Goal: Find specific page/section: Find specific page/section

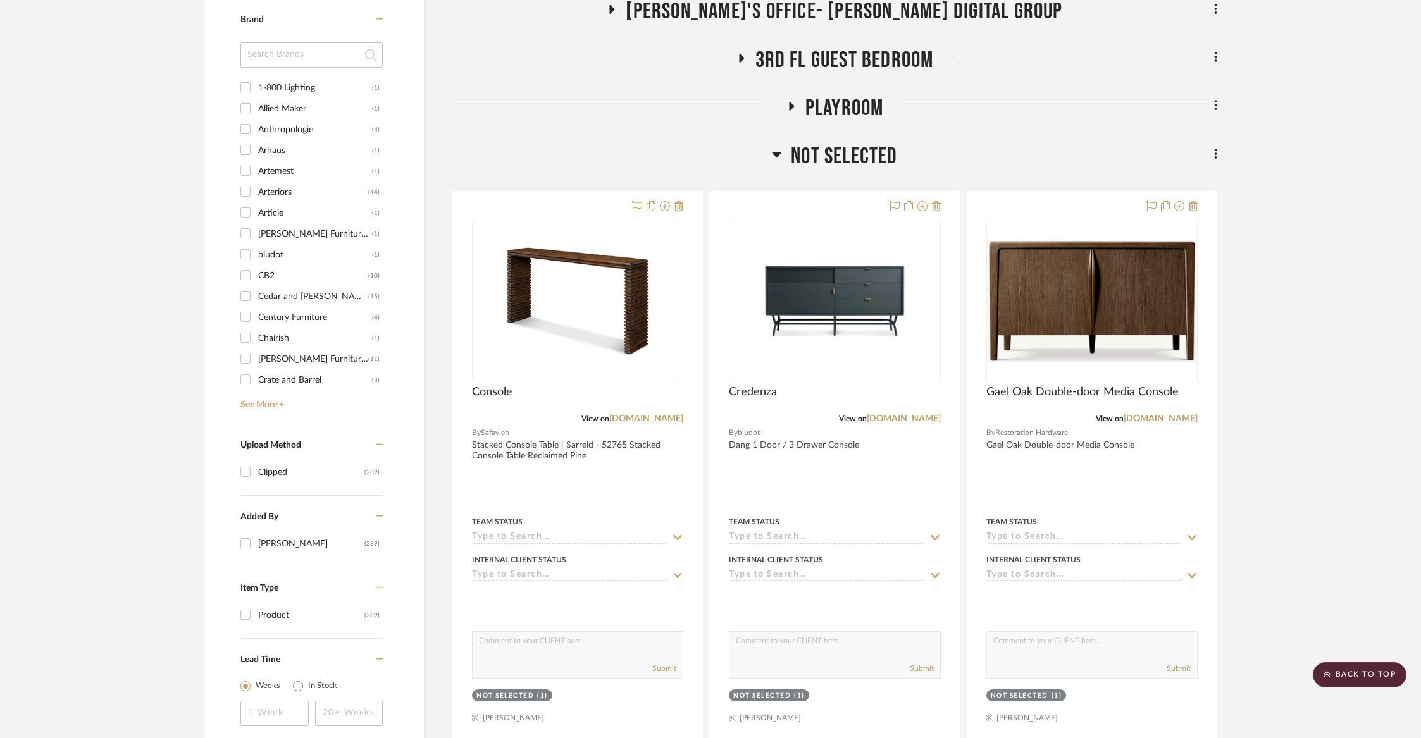
click at [816, 152] on span "Not Selected" at bounding box center [844, 156] width 106 height 27
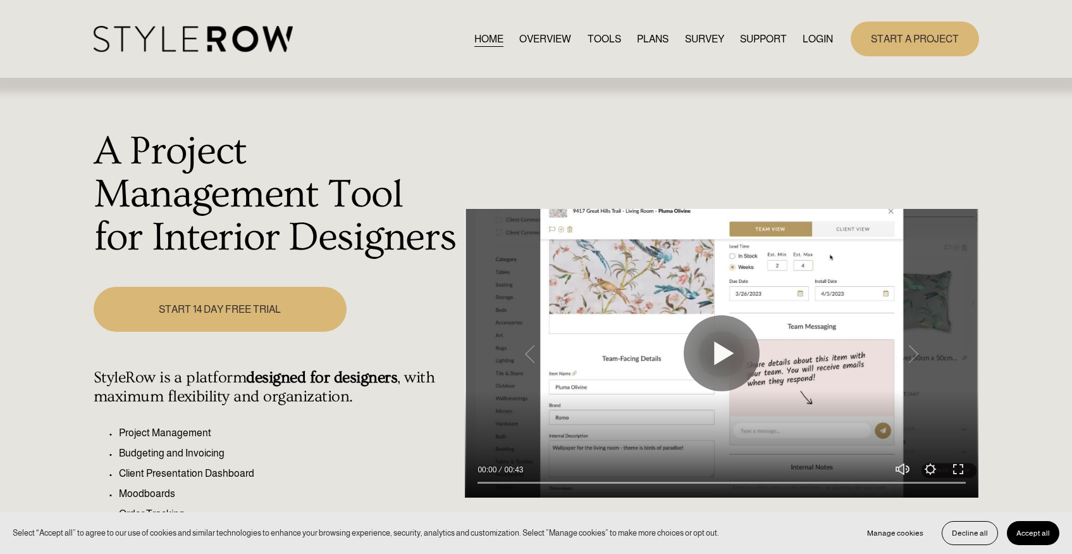
click at [810, 42] on link "LOGIN" at bounding box center [818, 38] width 30 height 17
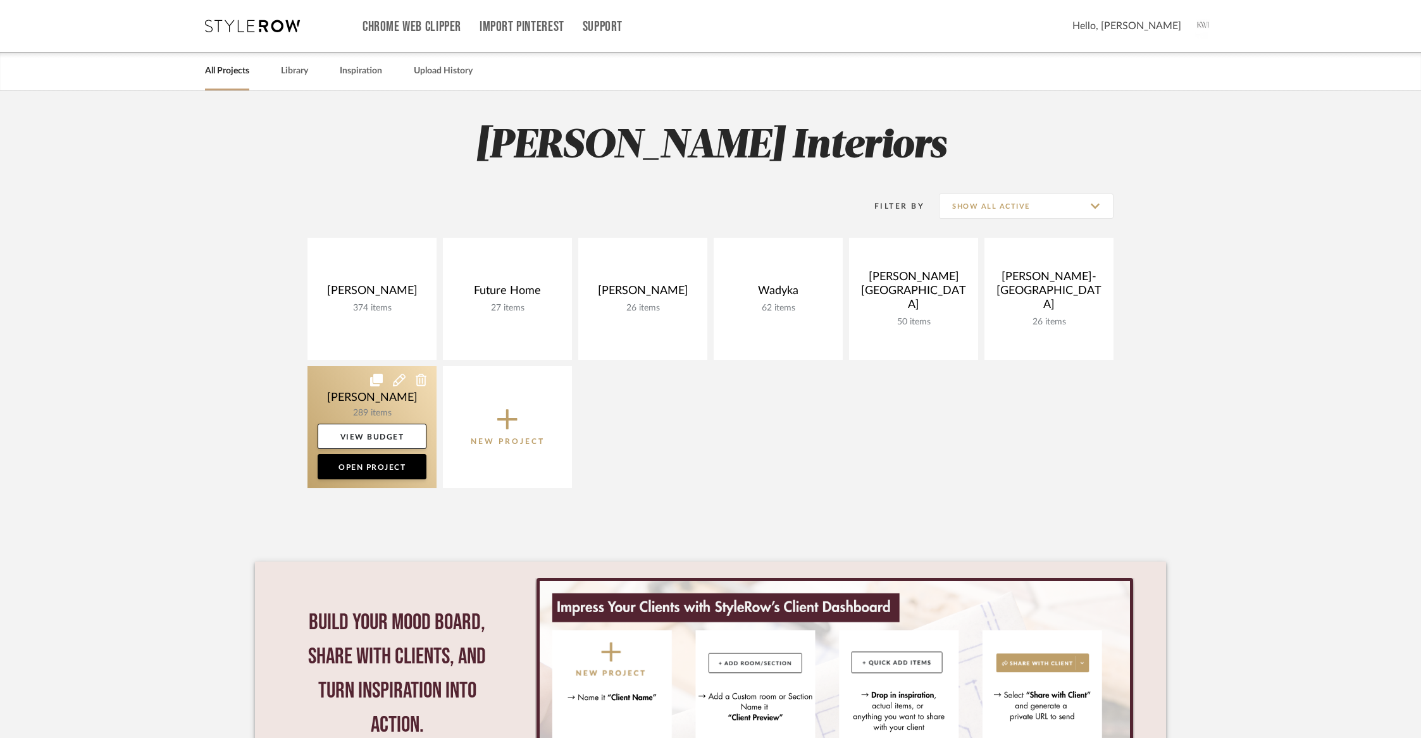
click at [375, 414] on link at bounding box center [371, 427] width 129 height 122
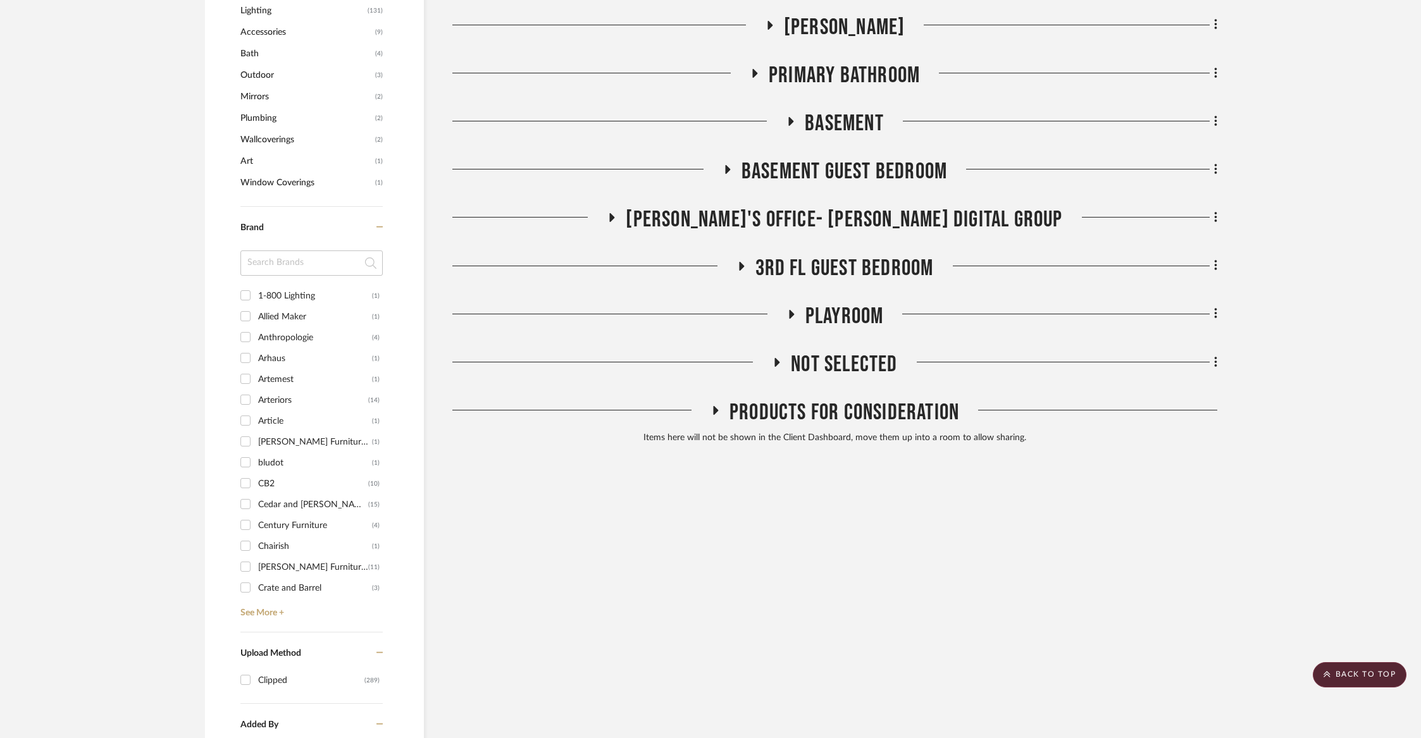
scroll to position [847, 0]
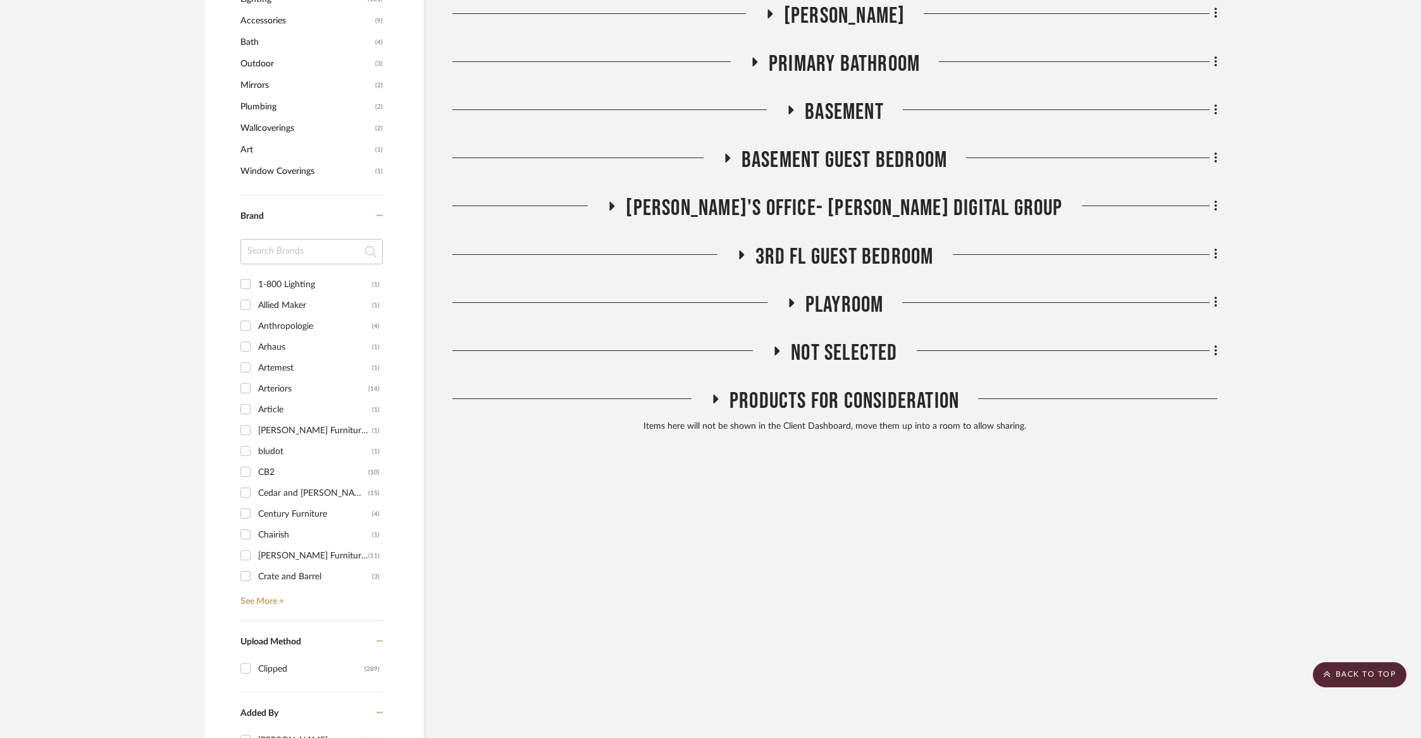
click at [798, 205] on span "[PERSON_NAME]'s Office- [PERSON_NAME] Digital Group" at bounding box center [844, 208] width 437 height 27
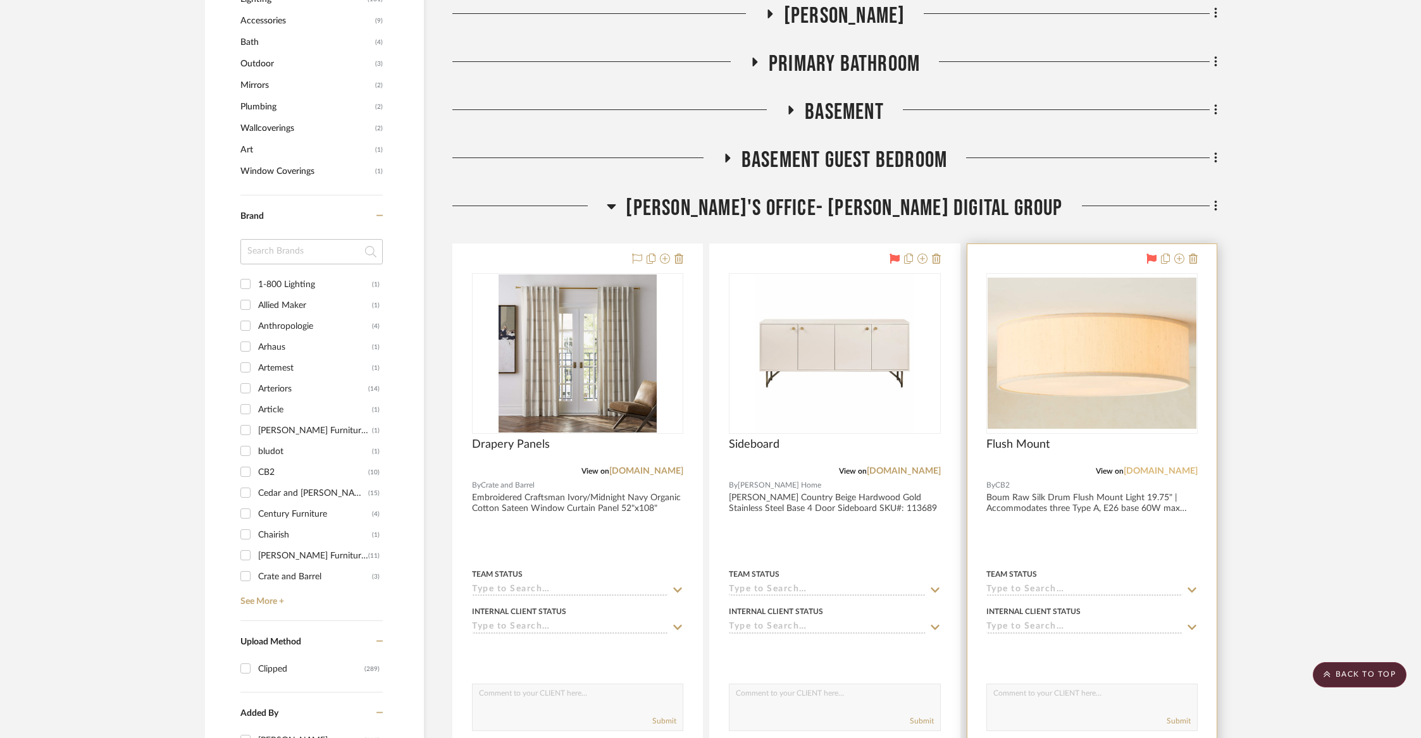
click at [1171, 470] on link "[DOMAIN_NAME]" at bounding box center [1161, 471] width 74 height 9
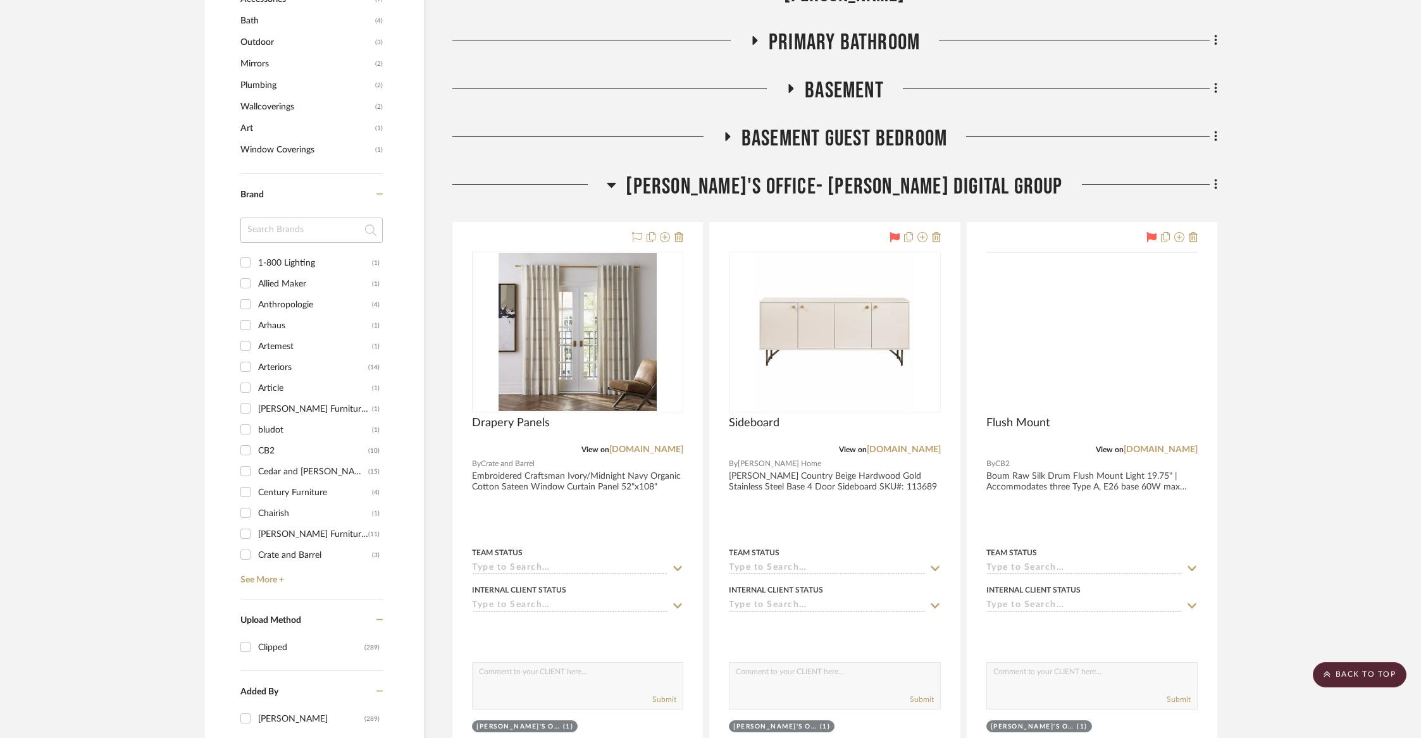
scroll to position [831, 0]
